Goal: Task Accomplishment & Management: Manage account settings

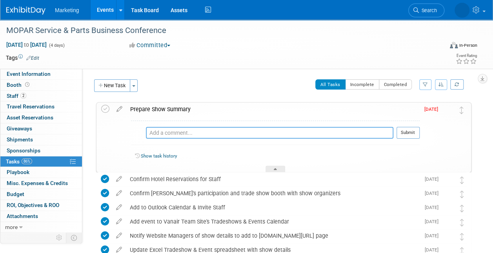
click at [183, 133] on textarea at bounding box center [270, 133] width 248 height 12
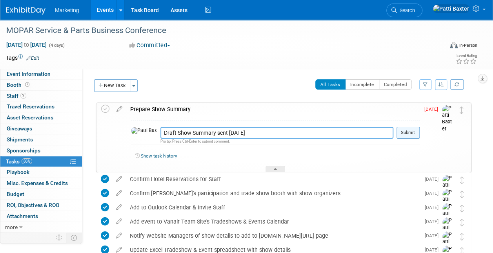
type textarea "Draft Show Summary sent [DATE]"
click at [411, 135] on button "Submit" at bounding box center [408, 133] width 23 height 12
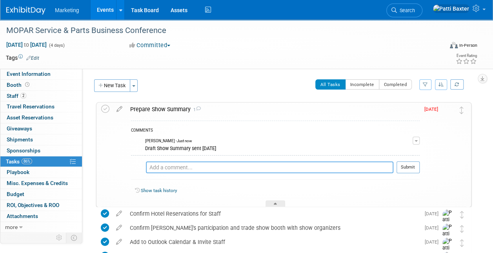
click at [192, 165] on textarea at bounding box center [270, 167] width 248 height 12
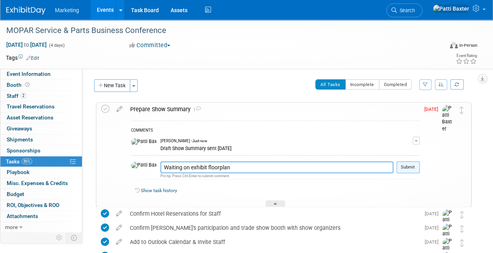
type textarea "Waiting on exhibit floorplan"
click at [411, 161] on button "Submit" at bounding box center [408, 167] width 23 height 12
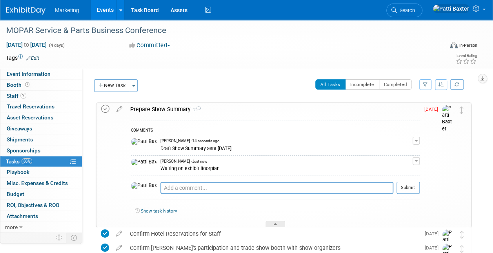
click at [106, 110] on icon at bounding box center [105, 109] width 8 height 8
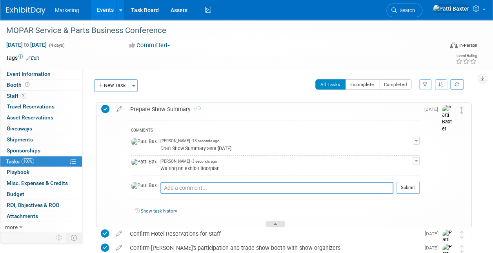
click at [276, 223] on icon at bounding box center [275, 225] width 3 height 5
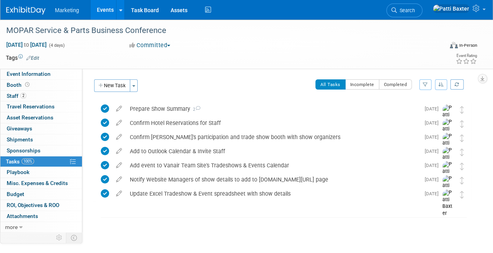
click at [440, 84] on icon "button" at bounding box center [441, 84] width 5 height 5
click at [416, 118] on link "By Due Date" at bounding box center [419, 120] width 56 height 11
